Goal: Task Accomplishment & Management: Use online tool/utility

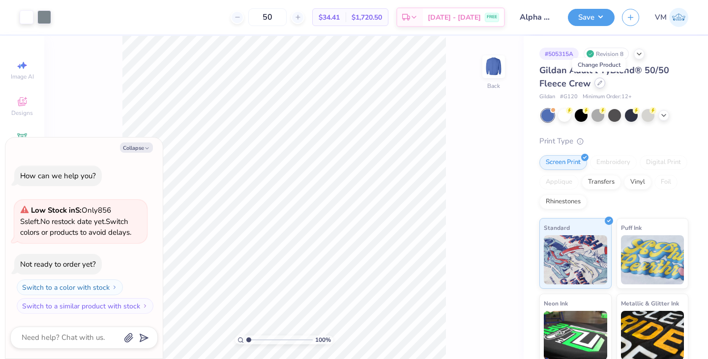
click at [600, 85] on icon at bounding box center [599, 83] width 5 height 5
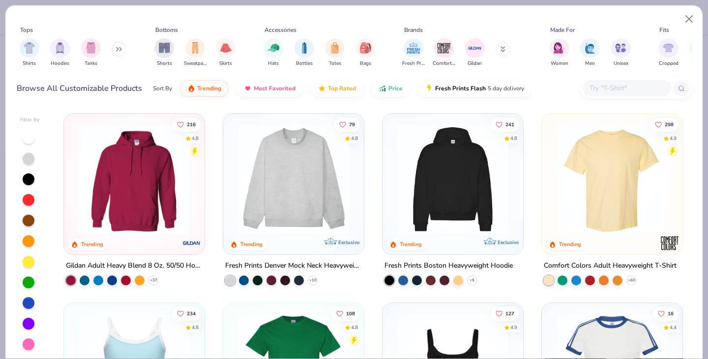
type textarea "x"
click at [118, 50] on icon at bounding box center [116, 49] width 1 height 3
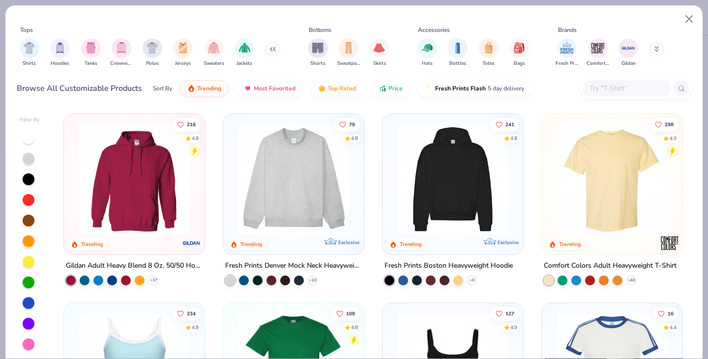
click at [598, 93] on input "text" at bounding box center [626, 88] width 76 height 11
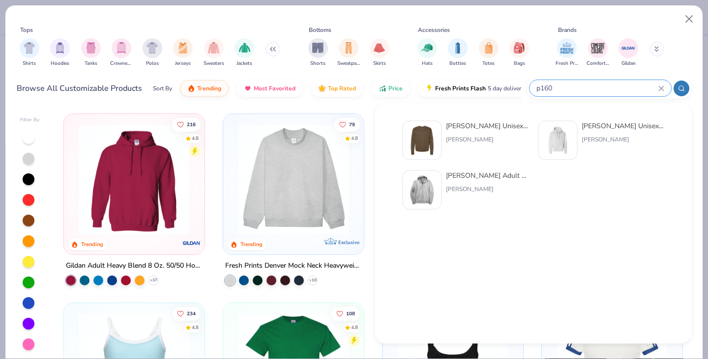
type input "p160"
click at [475, 124] on div "[PERSON_NAME] Unisex 7.8 Oz. Ecosmart 50/50 Crewneck Sweatshirt" at bounding box center [487, 126] width 83 height 10
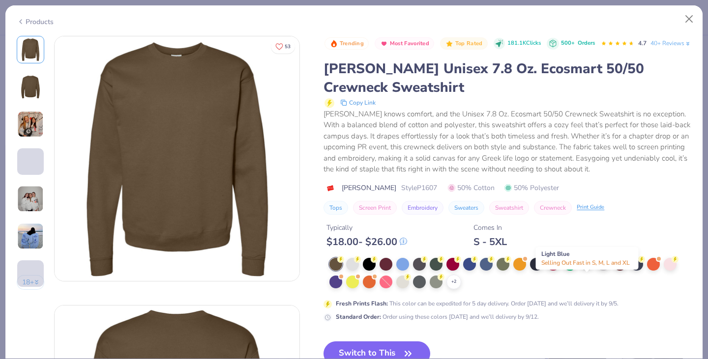
click at [580, 270] on div at bounding box center [586, 263] width 13 height 13
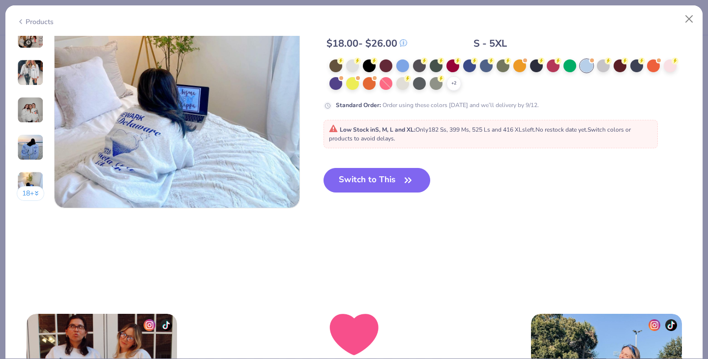
scroll to position [1674, 0]
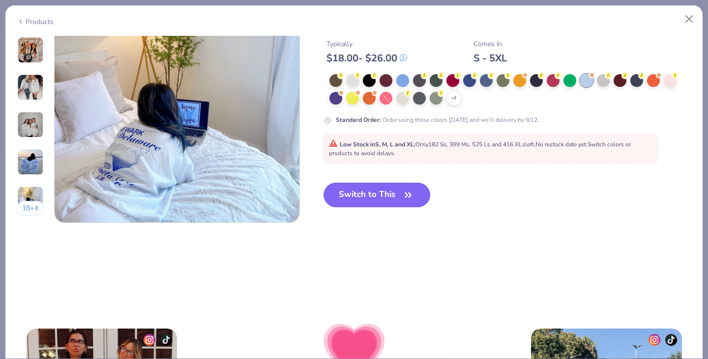
click at [390, 189] on button "Switch to This" at bounding box center [376, 195] width 107 height 25
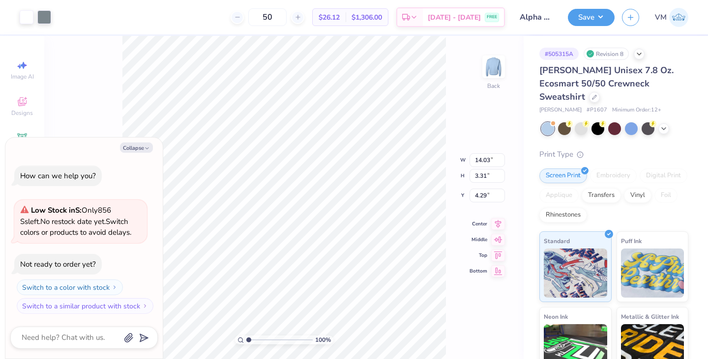
type textarea "x"
type input "3.00"
click at [605, 22] on button "Save" at bounding box center [591, 15] width 47 height 17
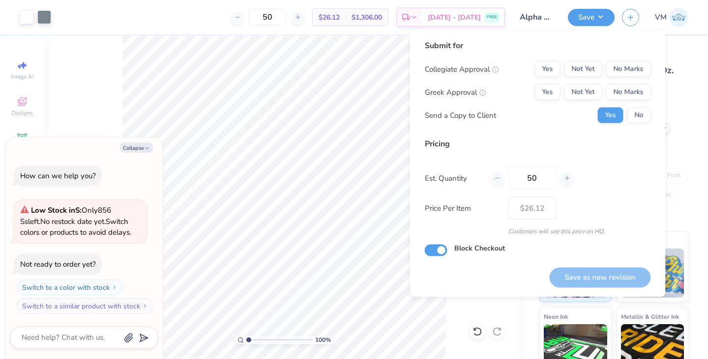
type textarea "x"
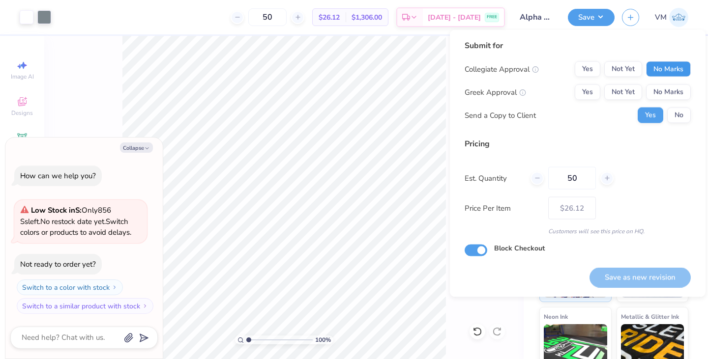
click at [660, 76] on button "No Marks" at bounding box center [668, 69] width 45 height 16
click at [596, 94] on button "Yes" at bounding box center [587, 93] width 26 height 16
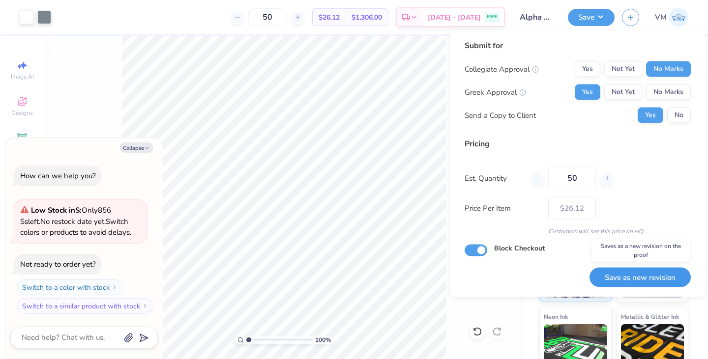
click at [622, 276] on button "Save as new revision" at bounding box center [639, 277] width 101 height 20
type input "$26.12"
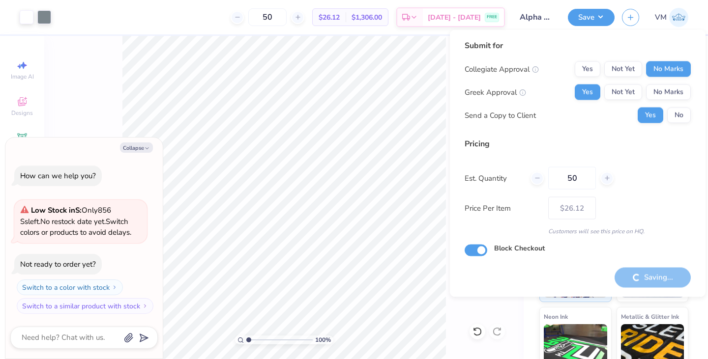
type textarea "x"
